Goal: Find specific page/section: Locate a particular part of the current website

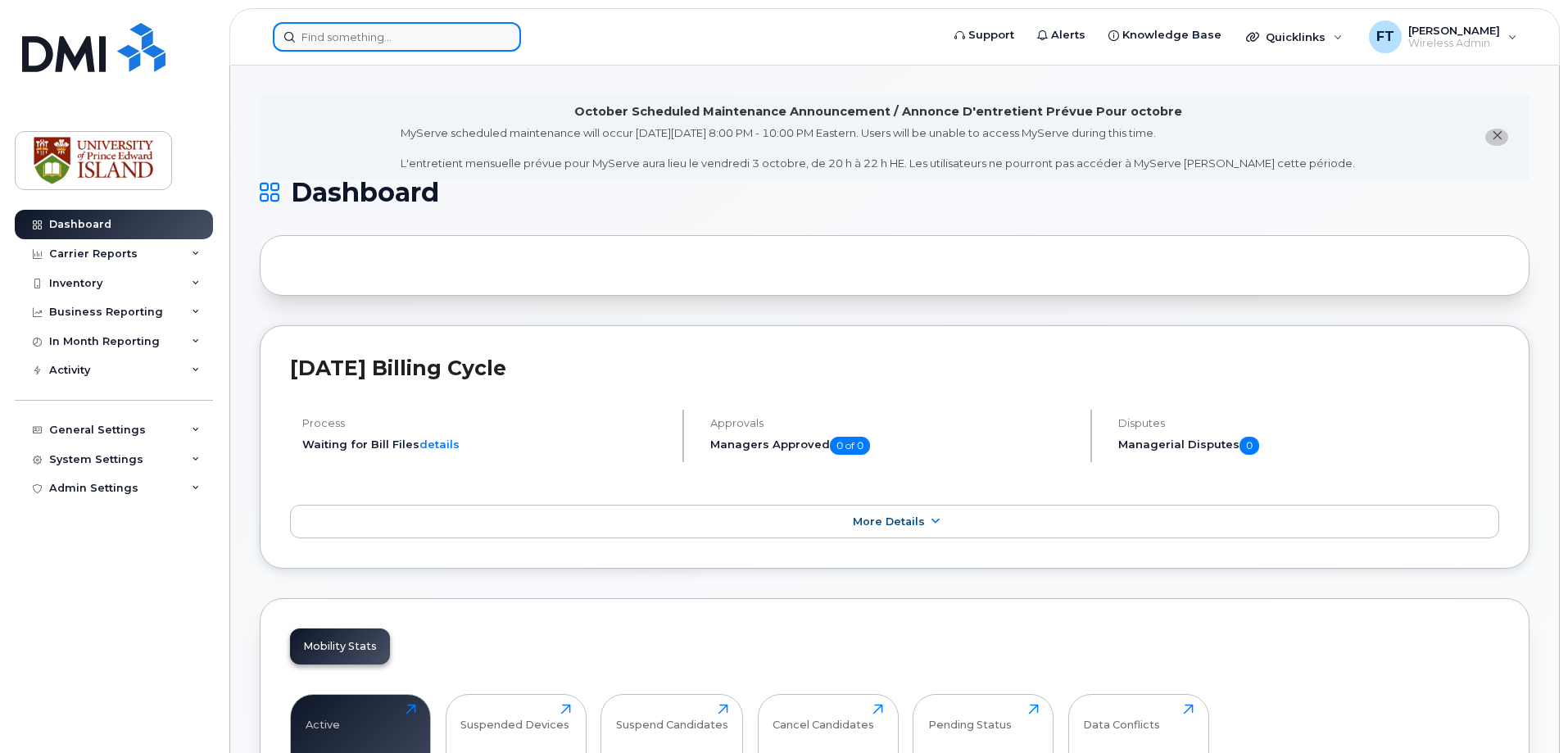
click at [315, 39] on input at bounding box center [396, 37] width 248 height 30
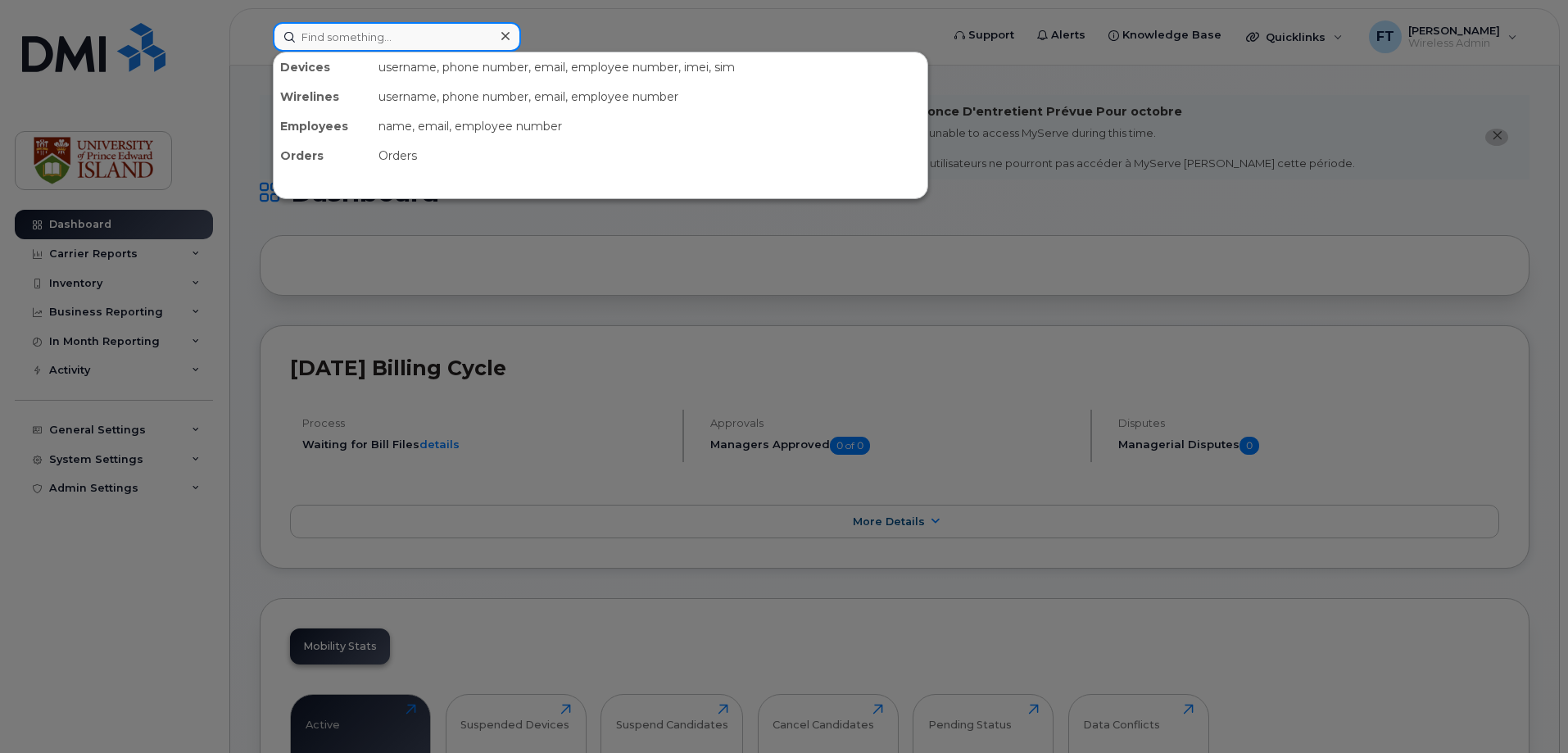
paste input "[PHONE_NUMBER]"
type input "[PHONE_NUMBER]"
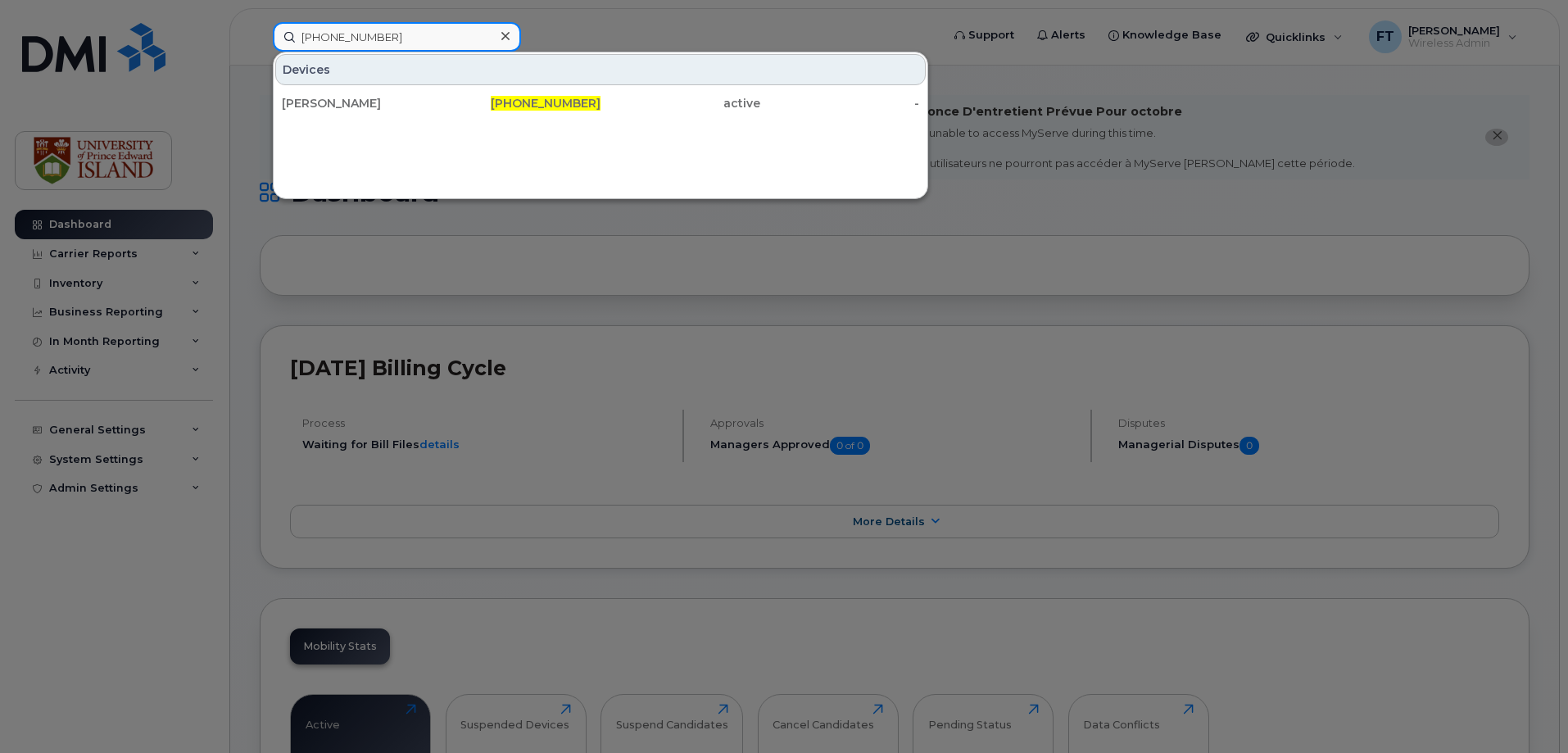
click at [407, 35] on input "[PHONE_NUMBER]" at bounding box center [396, 37] width 248 height 30
drag, startPoint x: 400, startPoint y: 37, endPoint x: 271, endPoint y: 33, distance: 129.1
click at [271, 33] on div "[PHONE_NUMBER] Devices [PERSON_NAME] [PHONE_NUMBER] active -" at bounding box center [601, 37] width 683 height 30
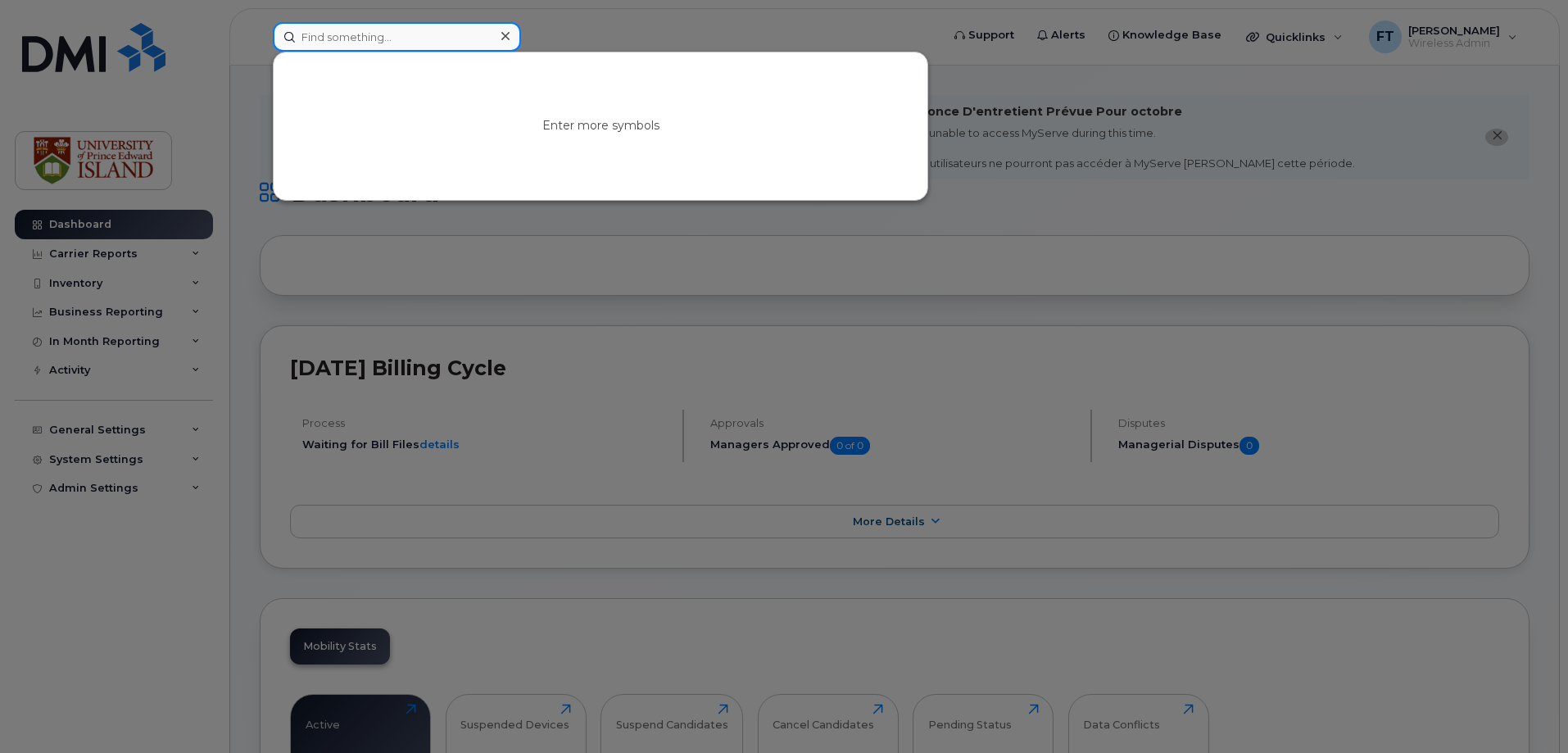
click at [352, 43] on input at bounding box center [396, 37] width 248 height 30
paste input "[PHONE_NUMBER]"
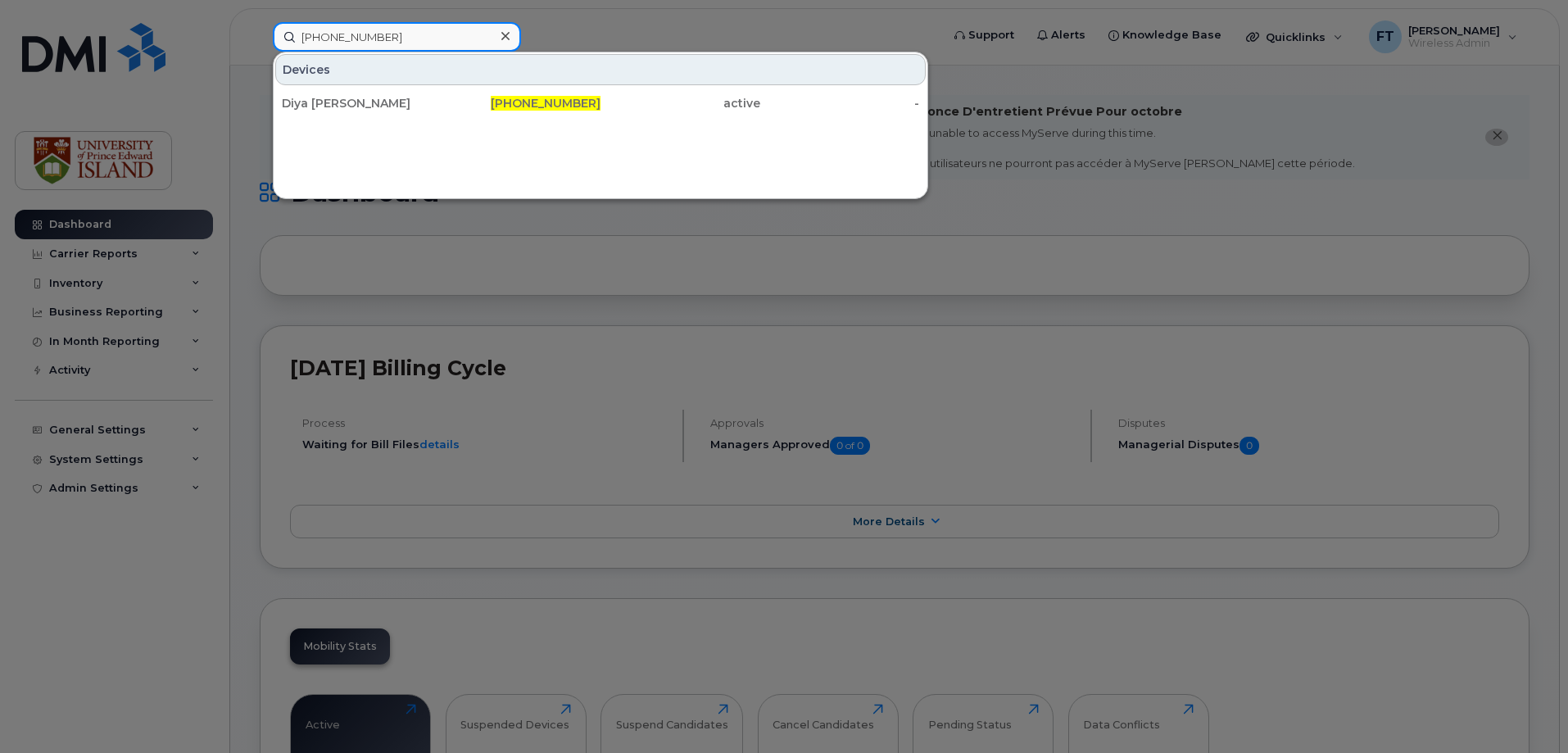
type input "[PHONE_NUMBER]"
drag, startPoint x: 356, startPoint y: 40, endPoint x: 265, endPoint y: 45, distance: 91.1
click at [265, 45] on div "[PHONE_NUMBER] Devices Diya [PERSON_NAME] [PHONE_NUMBER] active -" at bounding box center [601, 37] width 683 height 30
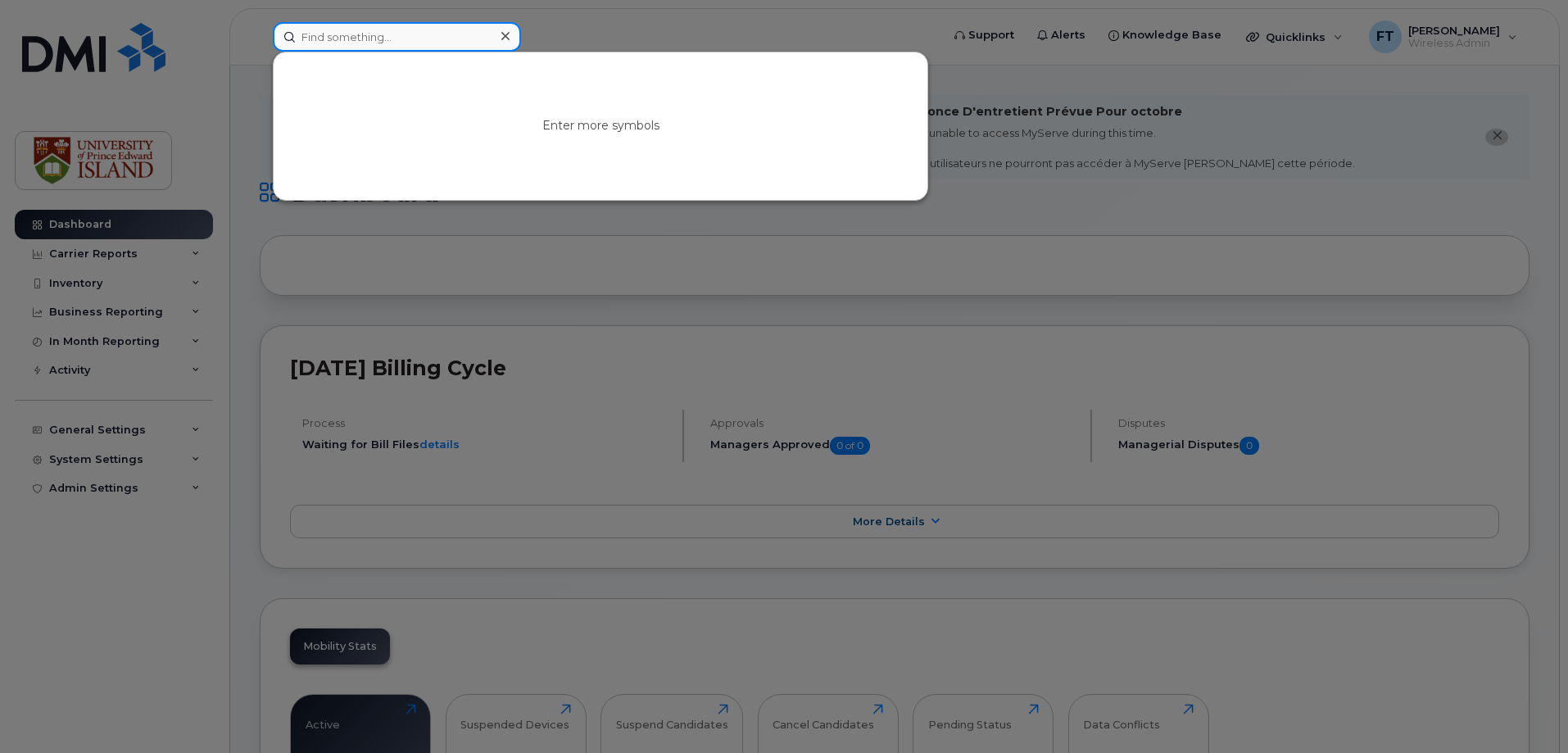
click at [348, 39] on input at bounding box center [396, 37] width 248 height 30
paste input "[PERSON_NAME]"
type input "[PERSON_NAME]"
drag, startPoint x: 390, startPoint y: 40, endPoint x: 248, endPoint y: 34, distance: 142.1
click at [260, 34] on div "[PERSON_NAME] No results" at bounding box center [601, 37] width 683 height 30
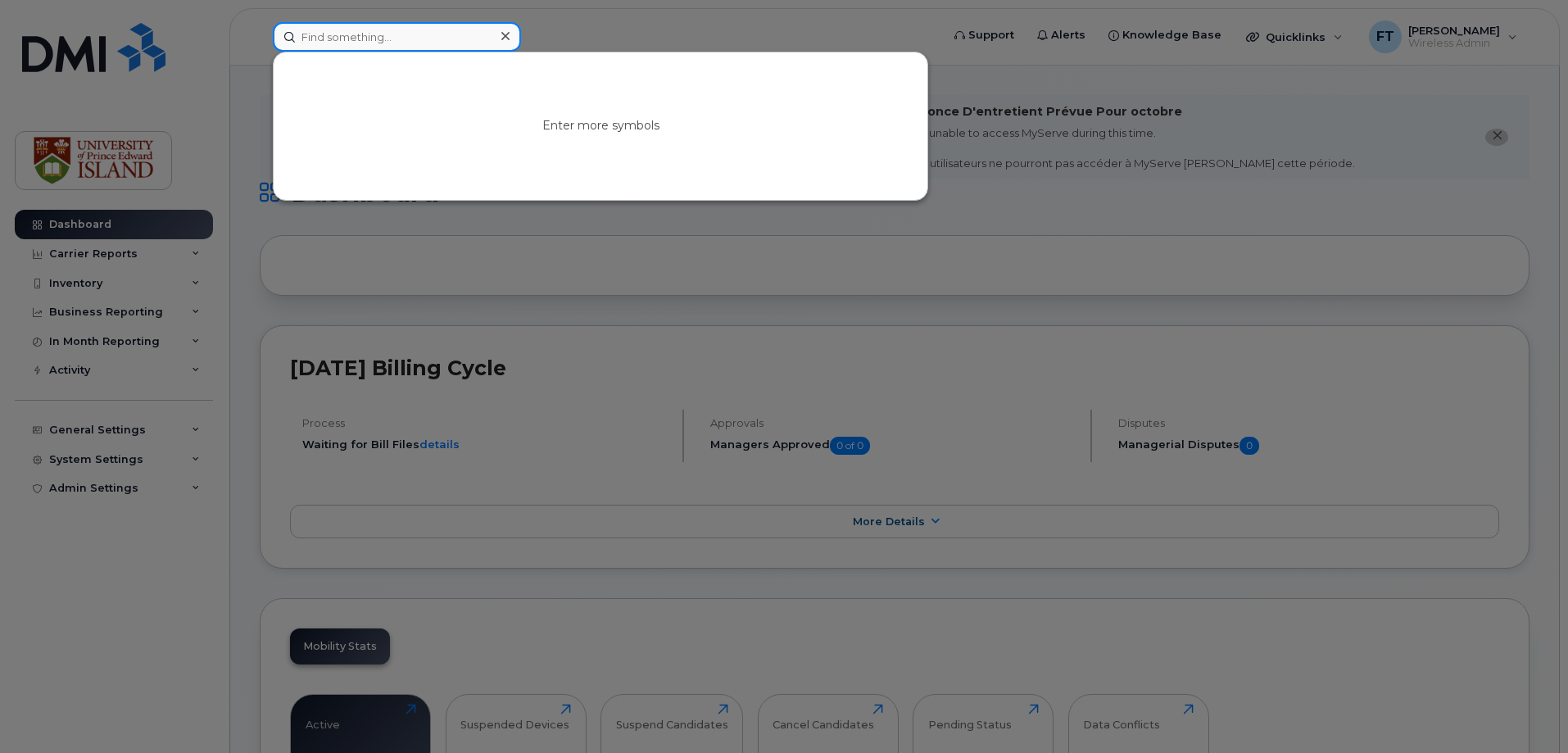
click at [404, 31] on input at bounding box center [396, 37] width 248 height 30
paste input "[PHONE_NUMBER]"
type input "[PHONE_NUMBER]"
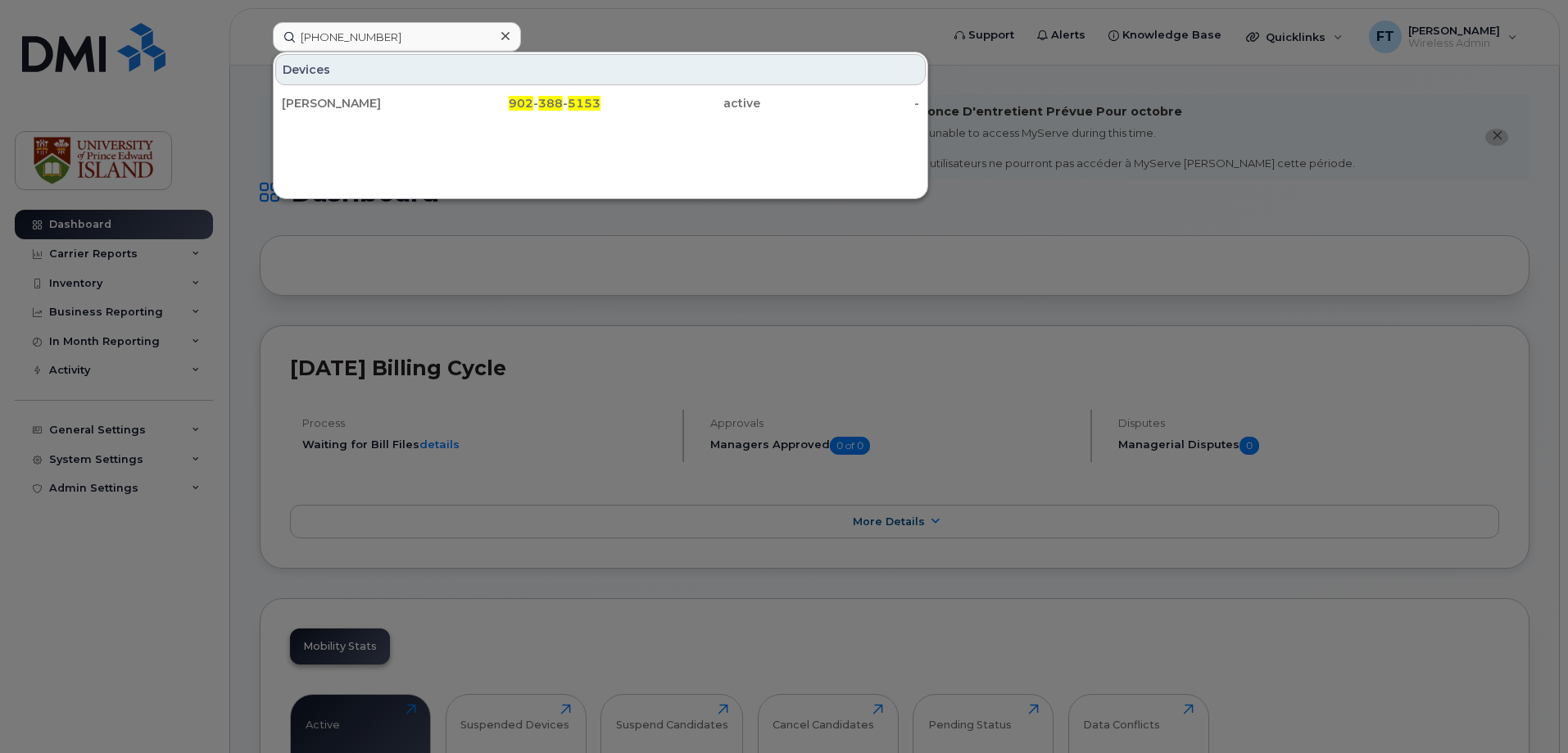
click at [502, 35] on icon at bounding box center [505, 36] width 8 height 13
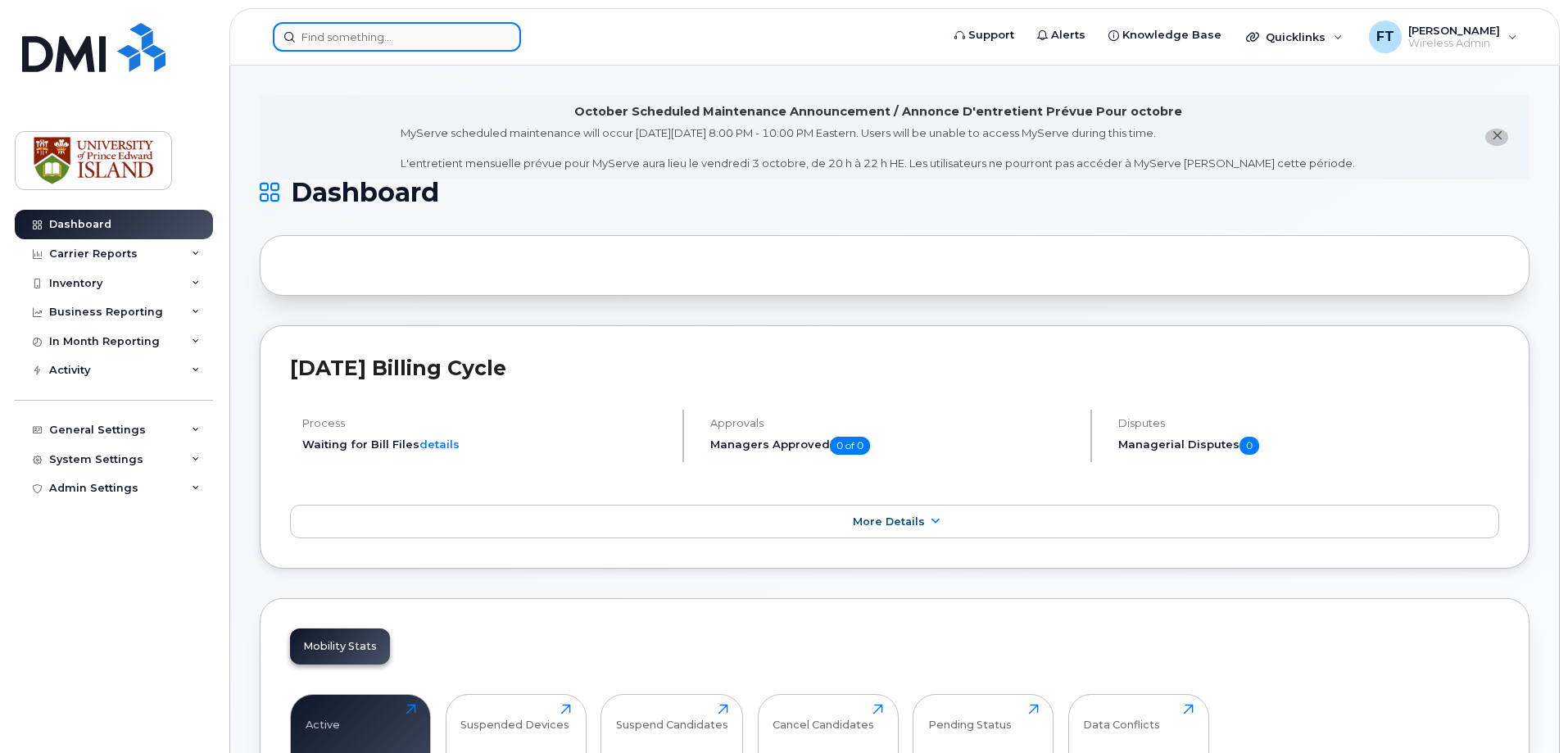
click at [489, 32] on input at bounding box center [396, 37] width 248 height 30
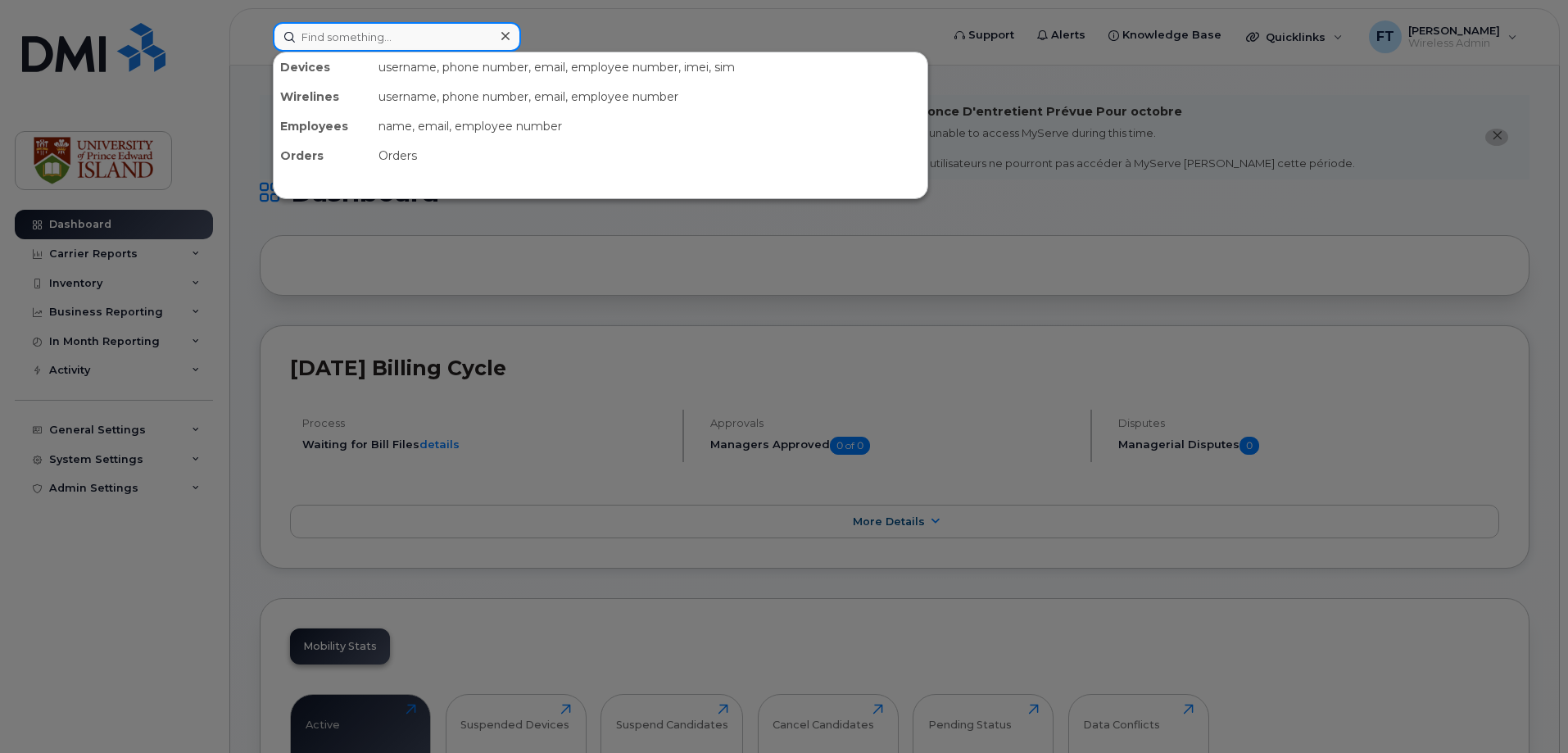
paste input "9023930425"
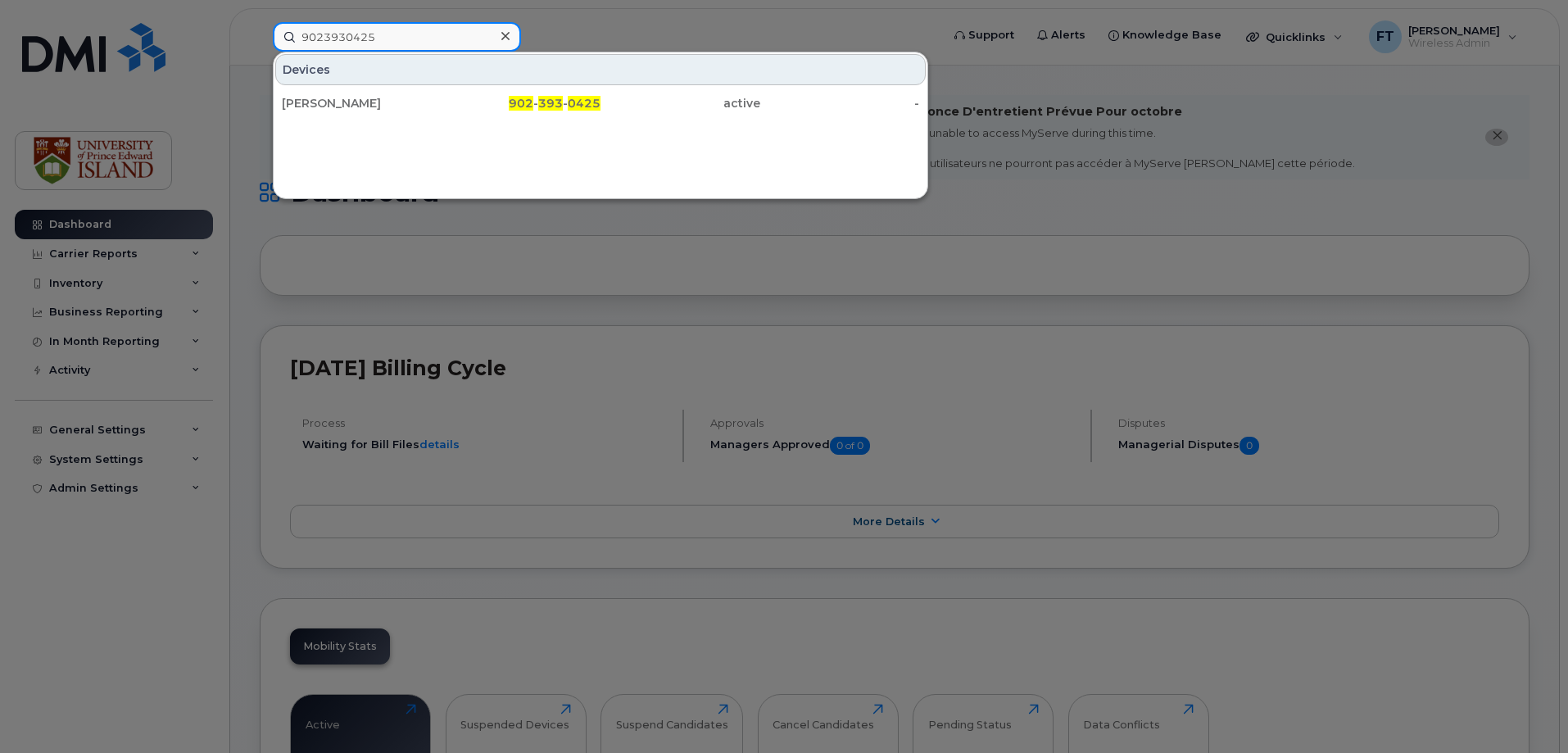
type input "9023930425"
drag, startPoint x: 503, startPoint y: 38, endPoint x: 472, endPoint y: 33, distance: 31.4
click at [503, 38] on icon at bounding box center [505, 36] width 8 height 13
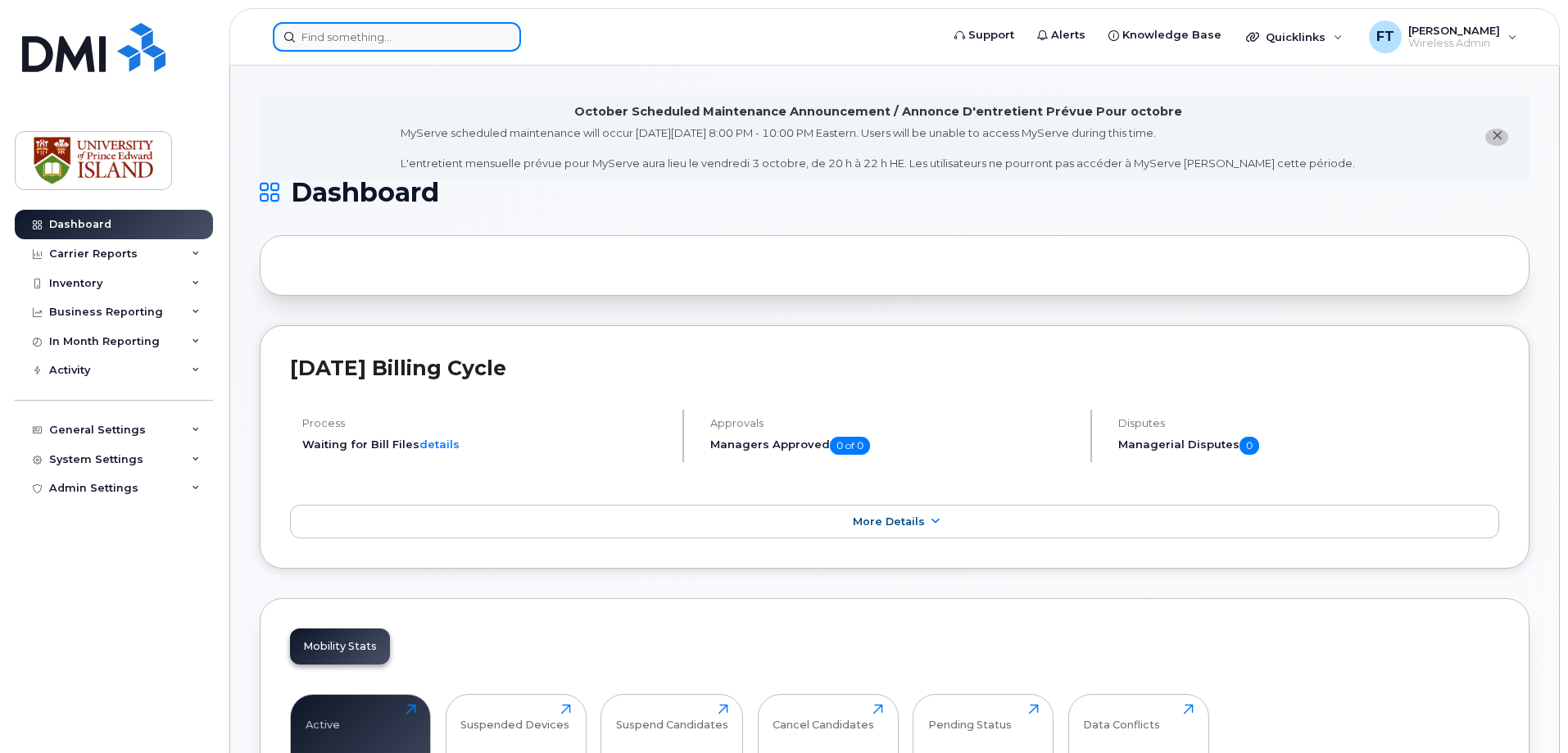
click at [378, 31] on input at bounding box center [396, 37] width 248 height 30
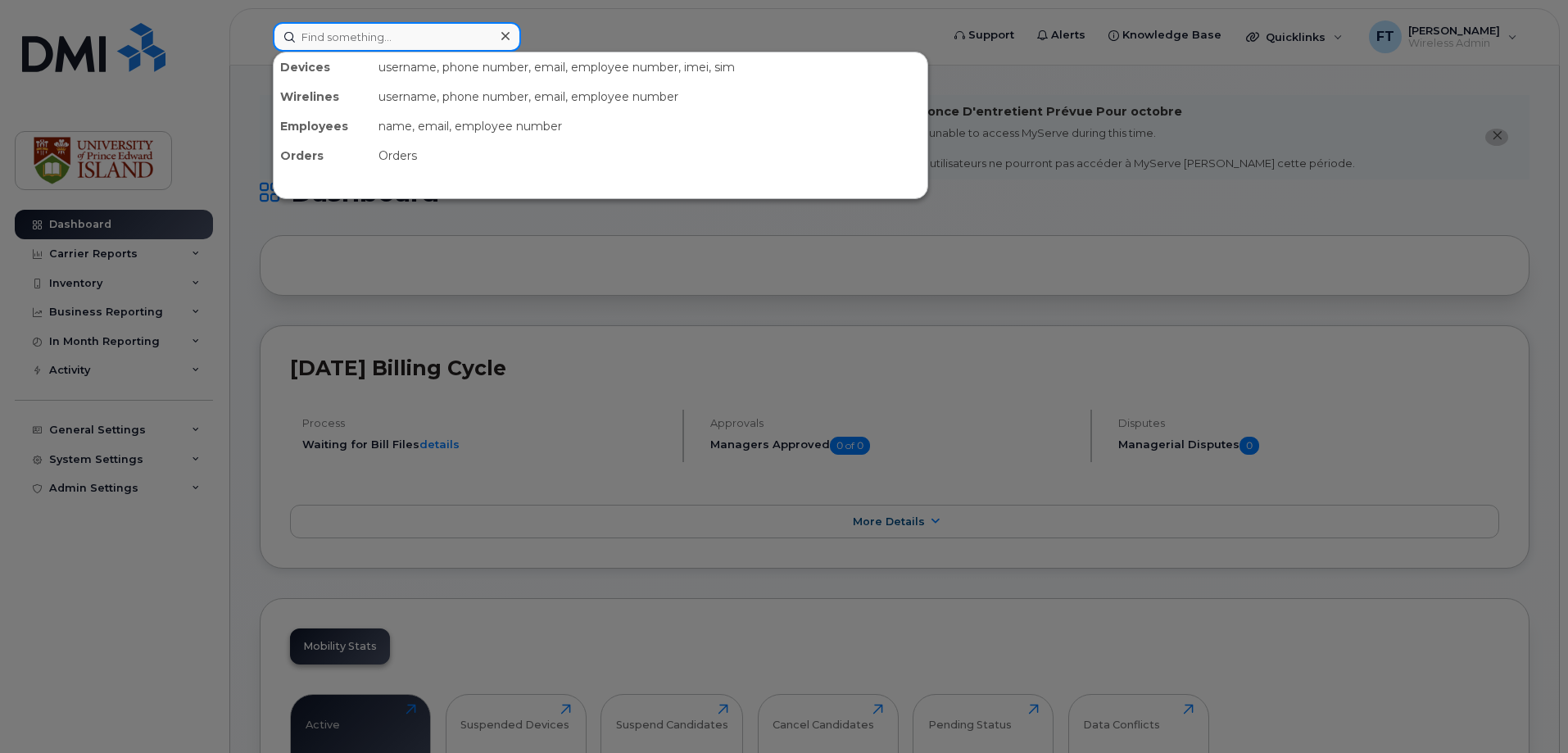
paste input "[PHONE_NUMBER]"
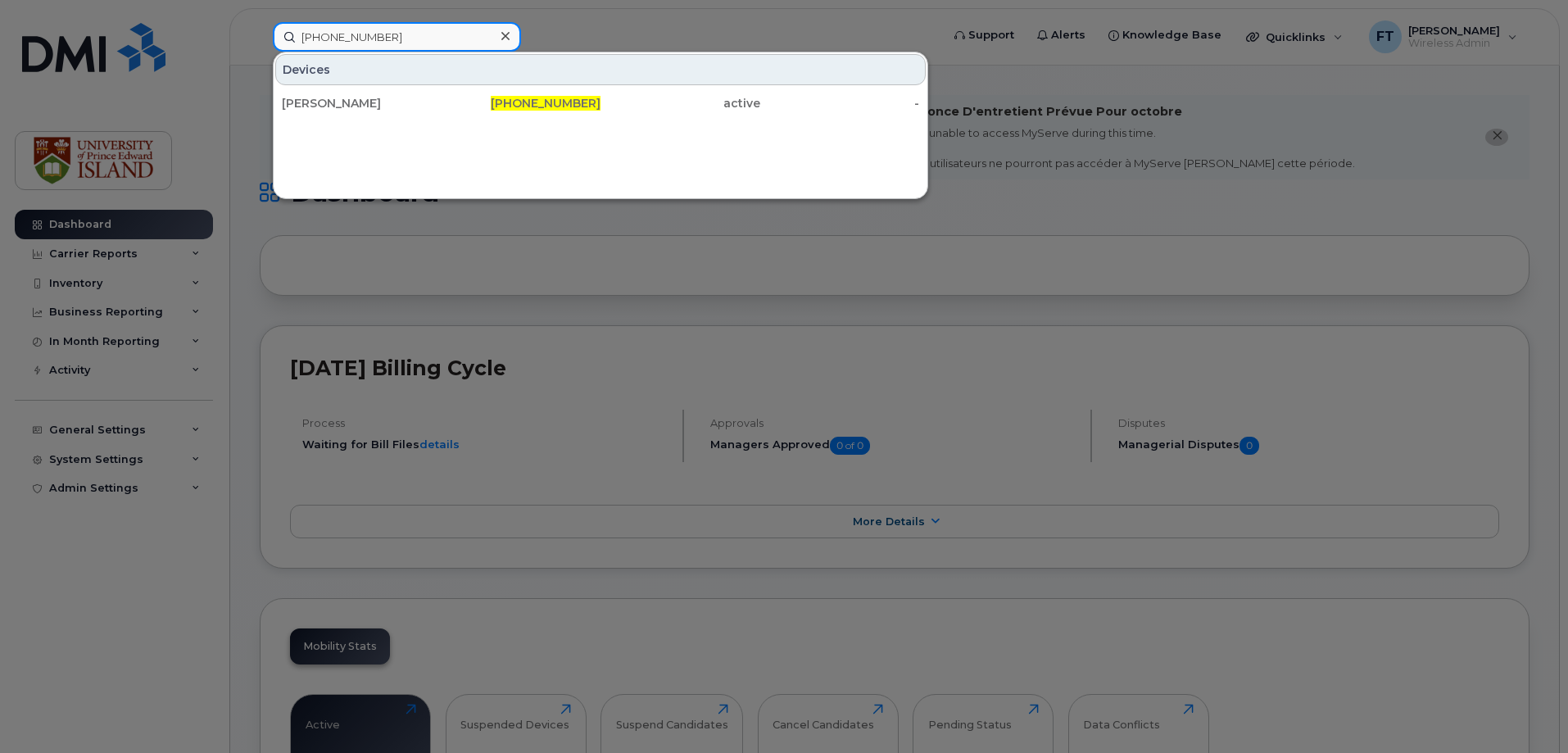
type input "[PHONE_NUMBER]"
